Goal: Task Accomplishment & Management: Use online tool/utility

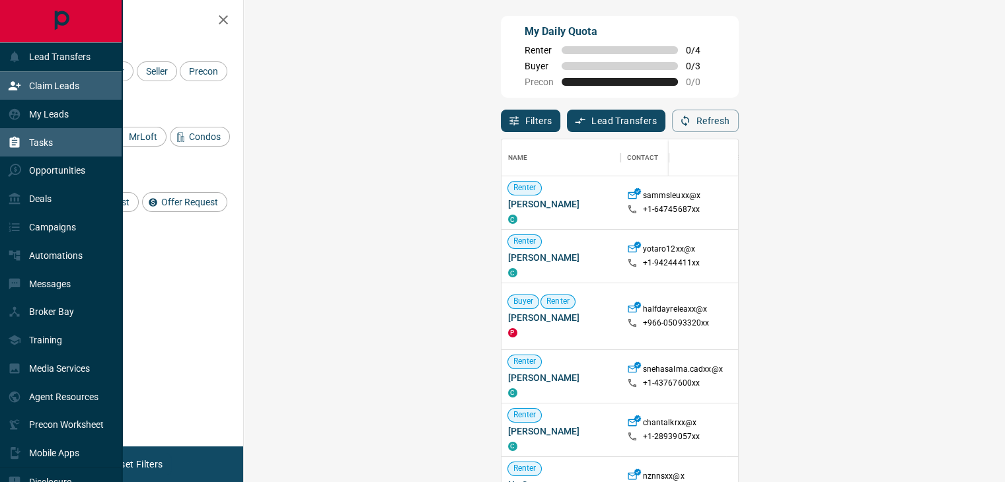
scroll to position [354, 722]
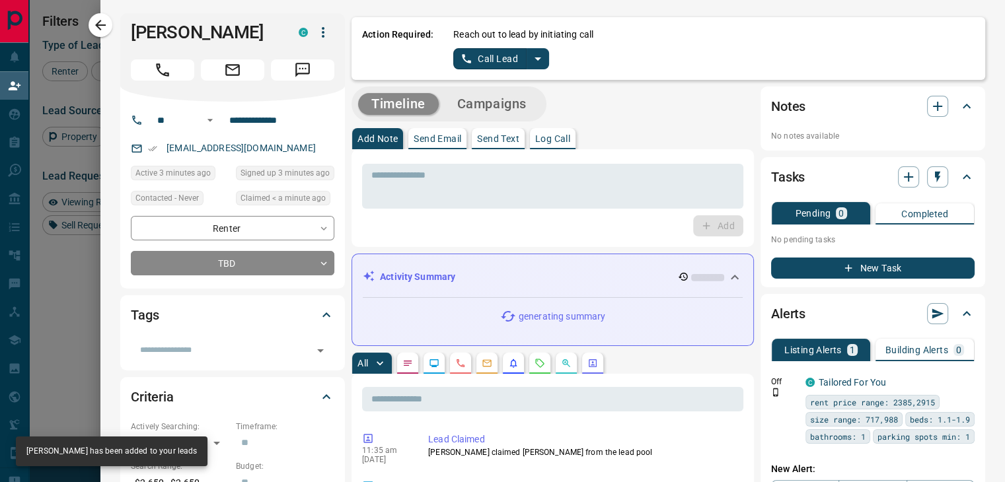
click at [532, 56] on icon "split button" at bounding box center [538, 59] width 16 height 16
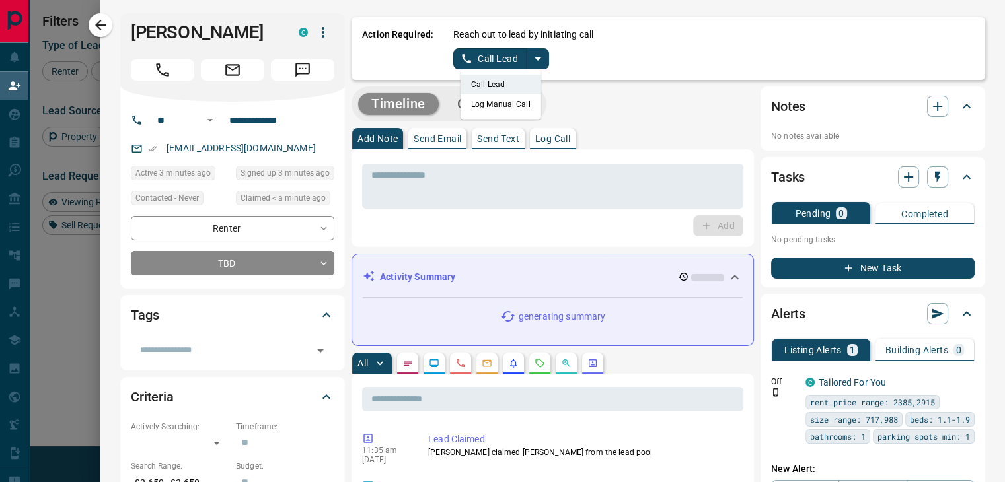
click at [476, 101] on li "Log Manual Call" at bounding box center [501, 104] width 81 height 20
click at [476, 61] on button "Log Manual Call" at bounding box center [496, 58] width 87 height 21
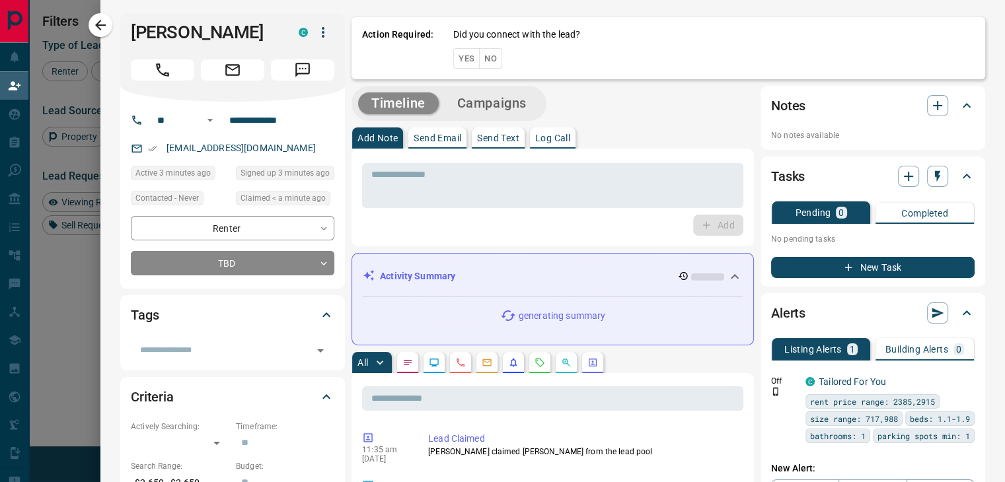
click at [480, 65] on button "No" at bounding box center [490, 58] width 23 height 20
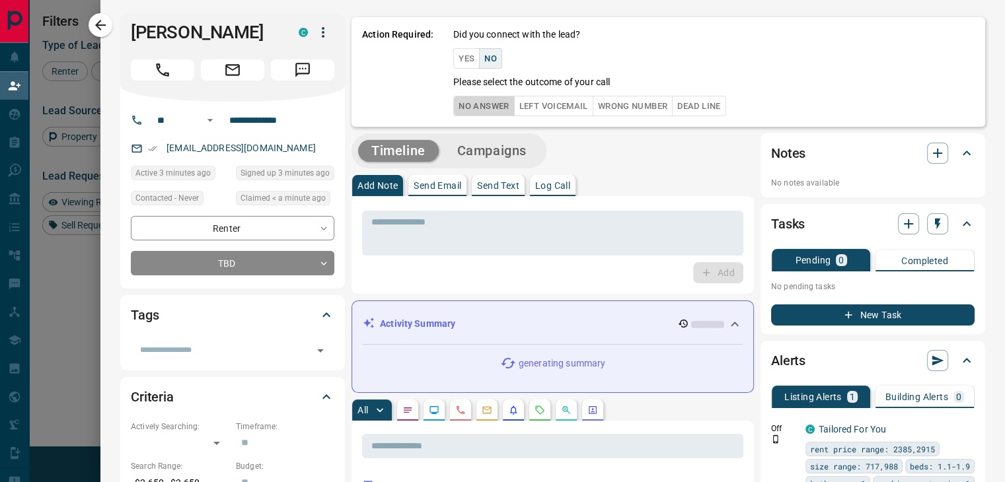
click at [471, 98] on button "No Answer" at bounding box center [483, 106] width 61 height 20
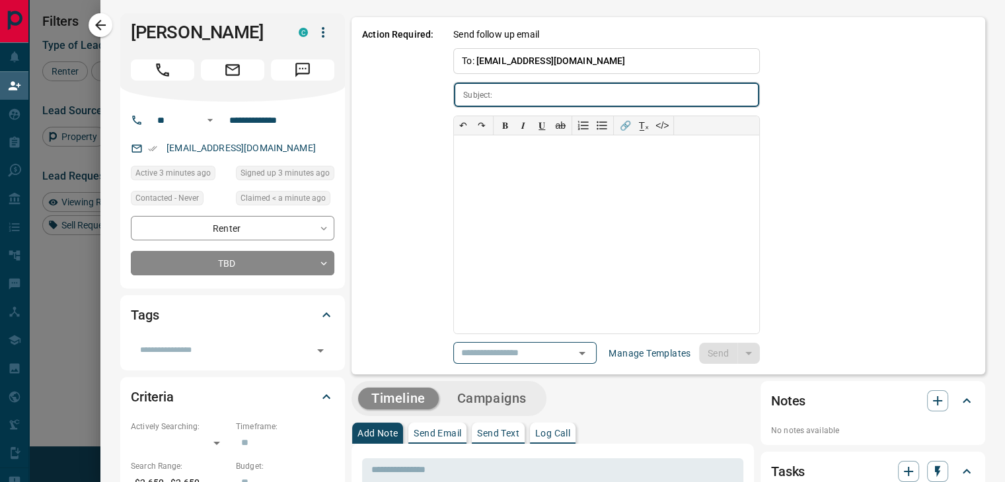
type input "**********"
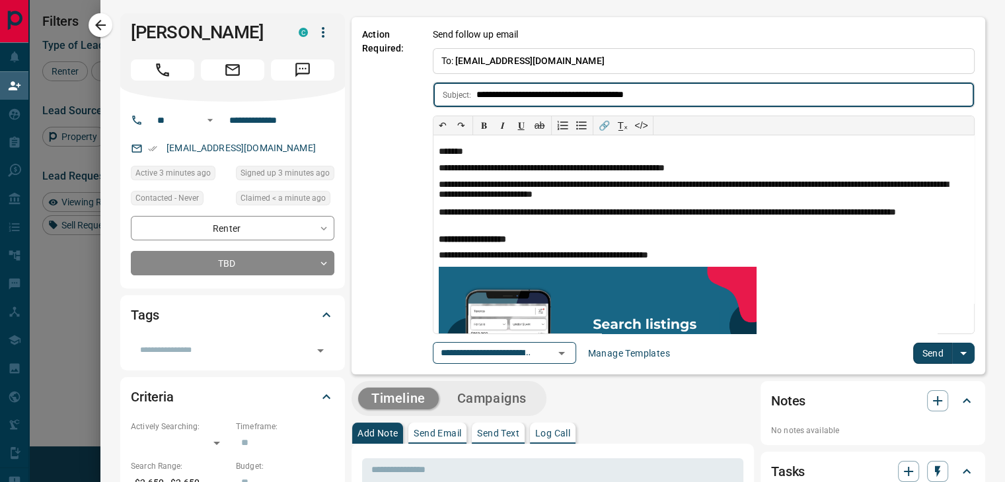
click at [913, 352] on button "Send" at bounding box center [932, 353] width 39 height 21
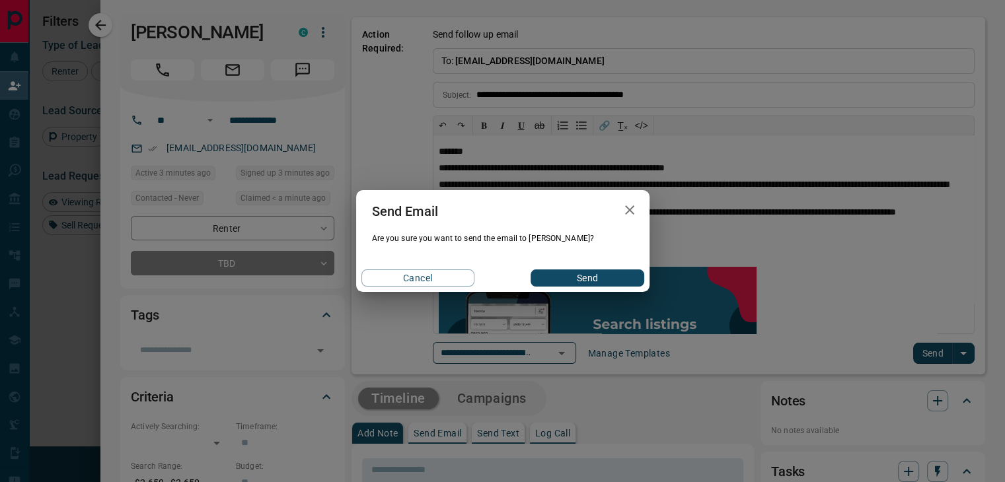
click at [608, 281] on button "Send" at bounding box center [587, 278] width 113 height 17
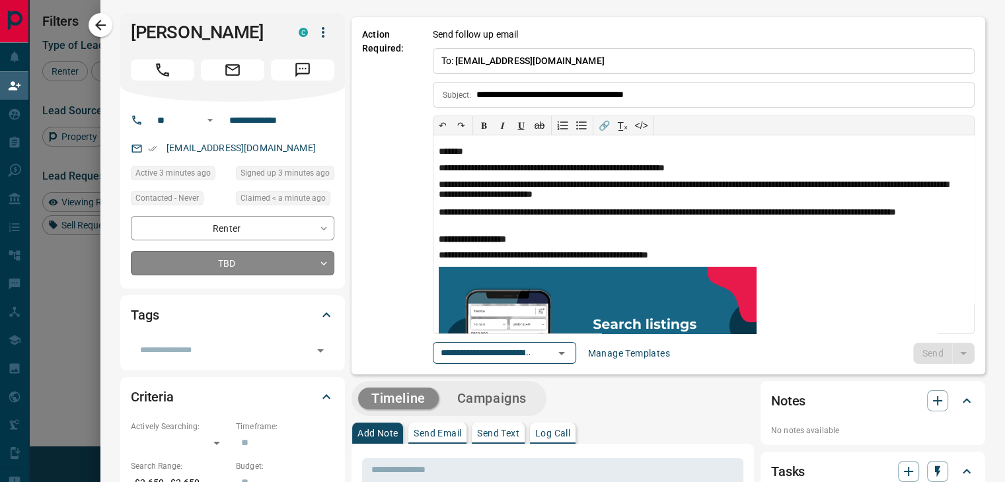
click at [193, 257] on body "Lead Transfers Claim Leads My Leads Tasks Opportunities Deals Campaigns Automat…" at bounding box center [502, 206] width 1005 height 412
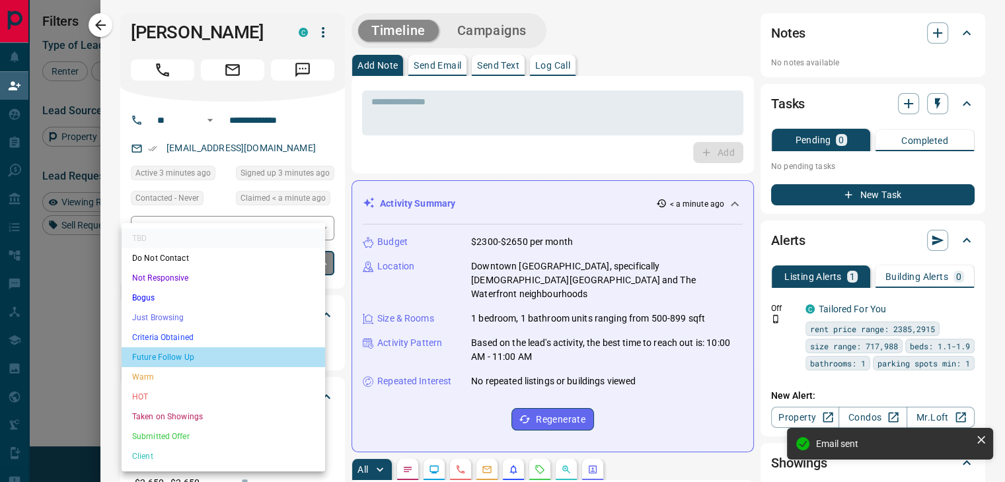
click at [171, 361] on li "Future Follow Up" at bounding box center [224, 358] width 204 height 20
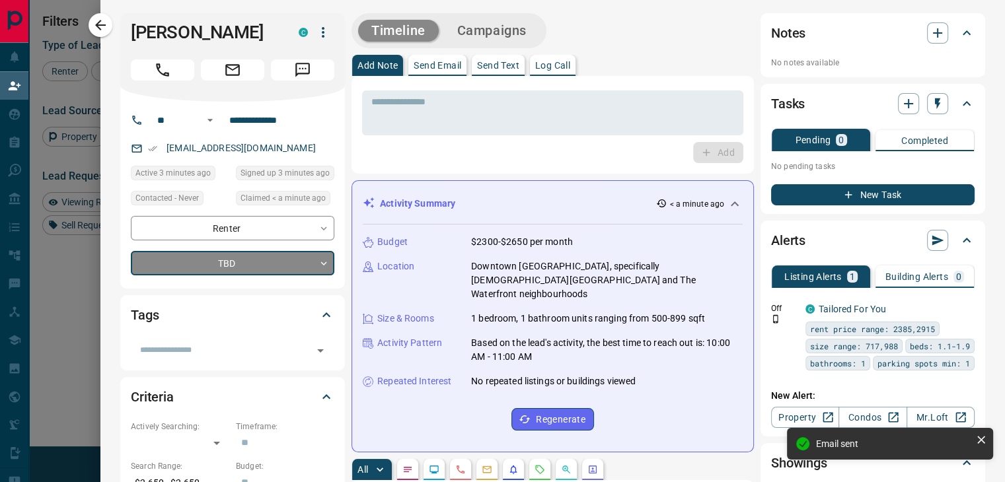
type input "*"
